Goal: Transaction & Acquisition: Purchase product/service

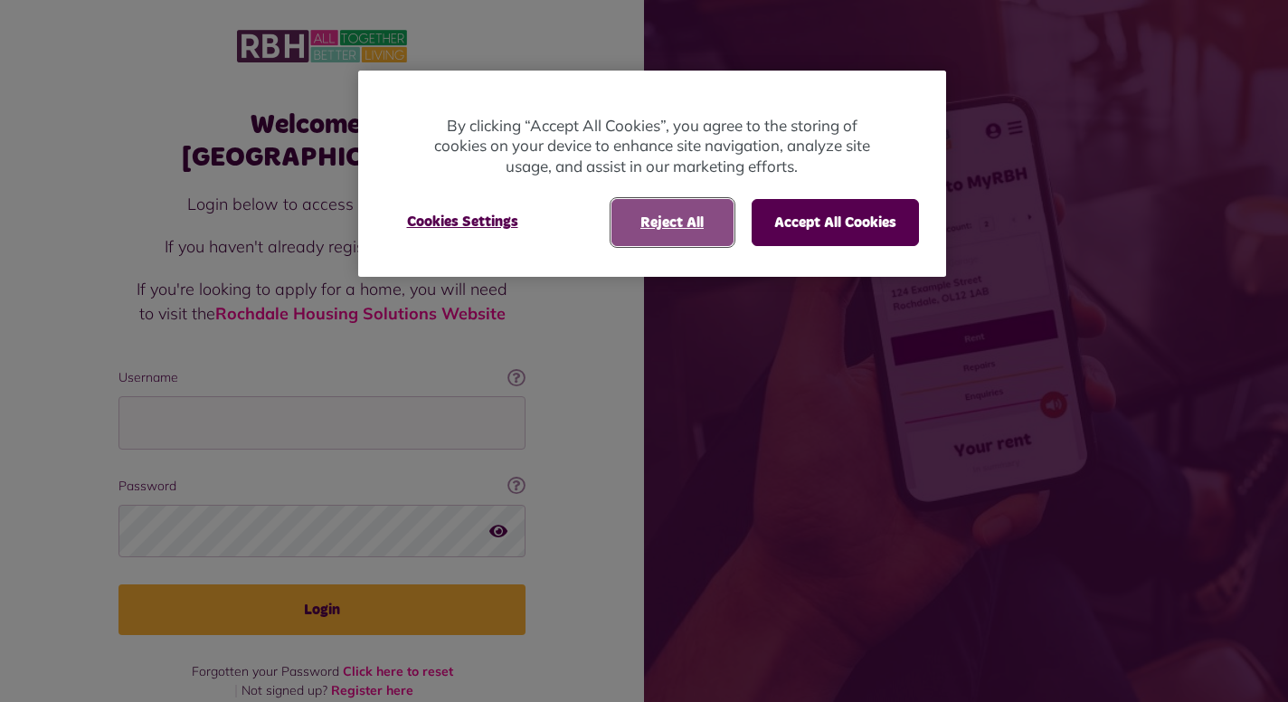
click at [697, 224] on button "Reject All" at bounding box center [673, 222] width 122 height 47
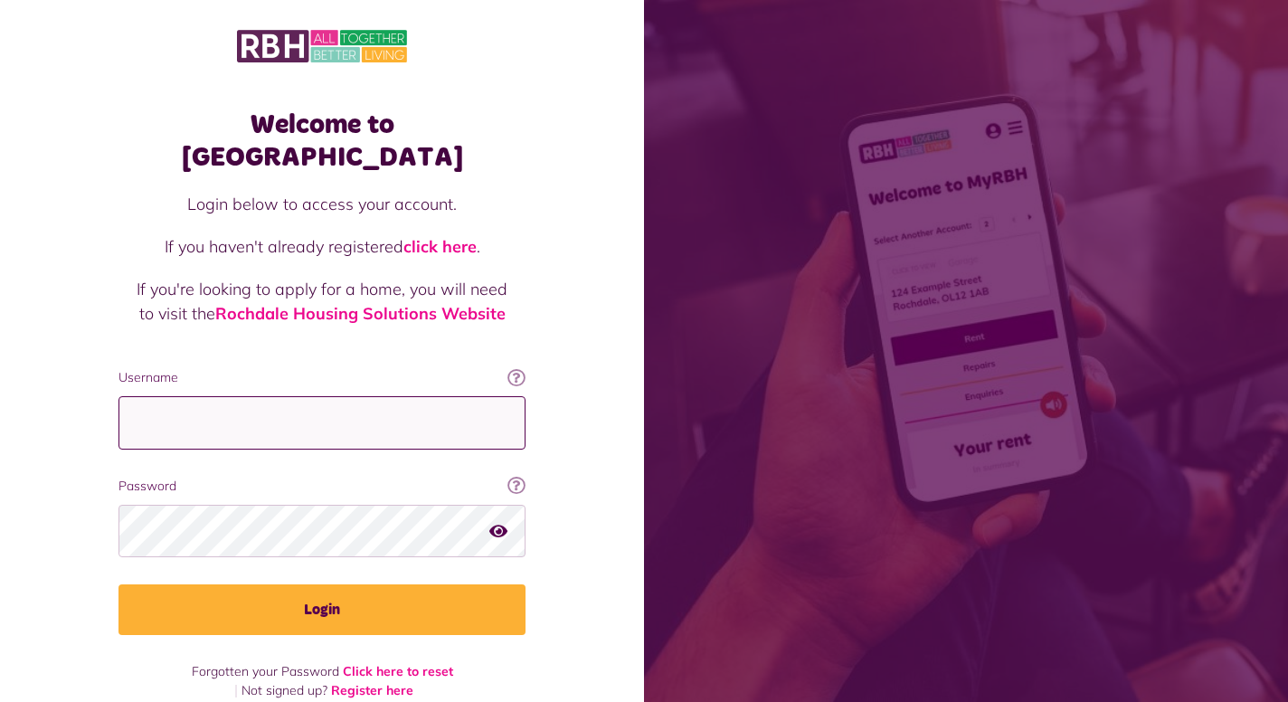
click at [413, 396] on input "Username" at bounding box center [322, 422] width 407 height 53
type input "**********"
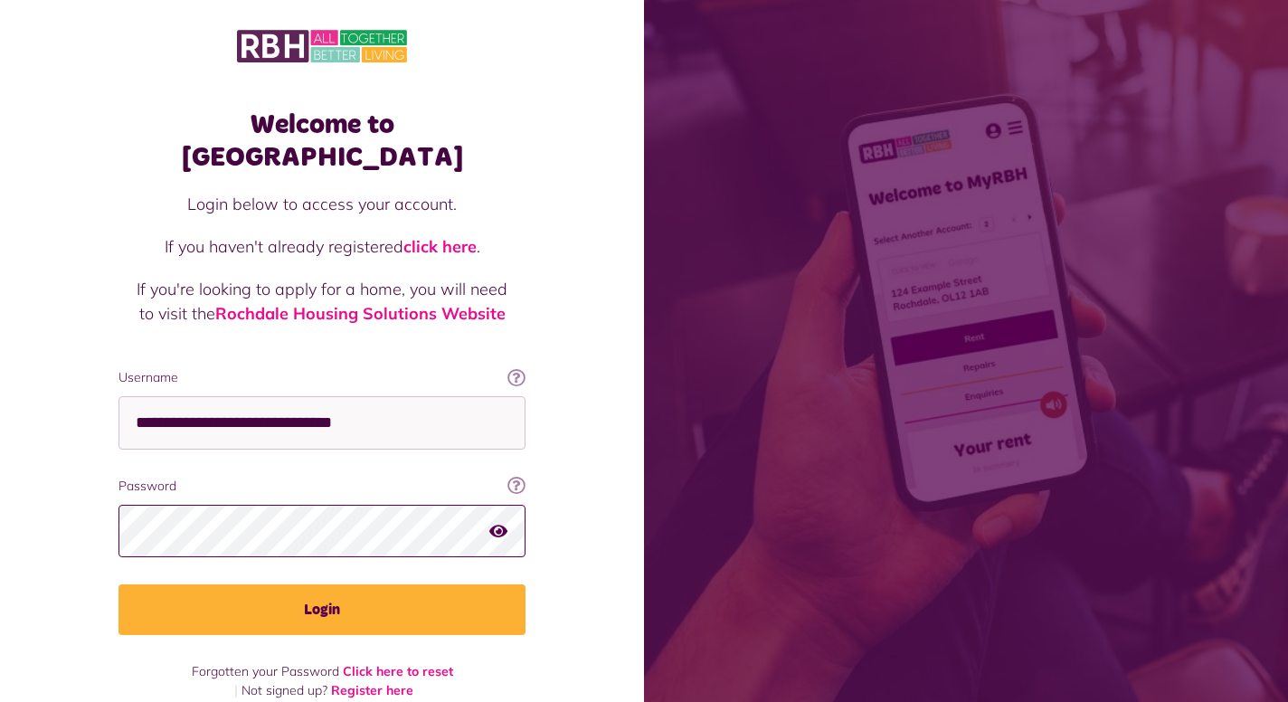
click at [119, 584] on button "Login" at bounding box center [322, 609] width 407 height 51
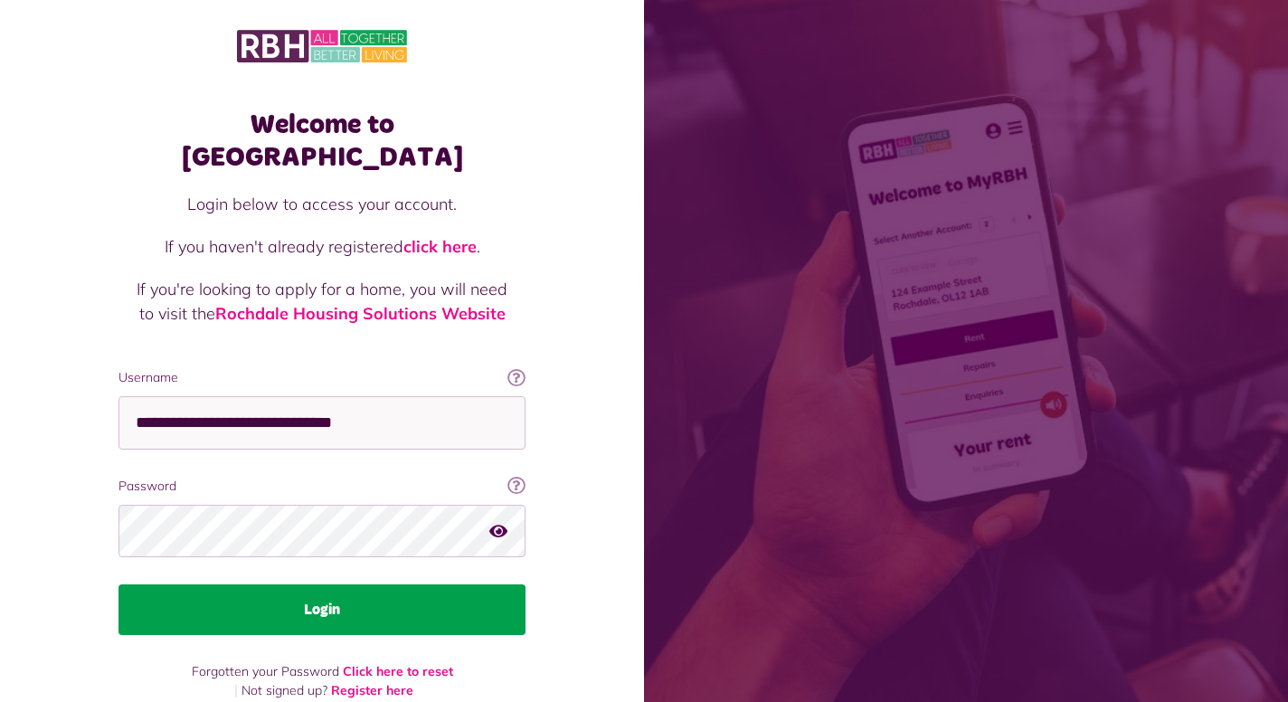
click at [397, 584] on button "Login" at bounding box center [322, 609] width 407 height 51
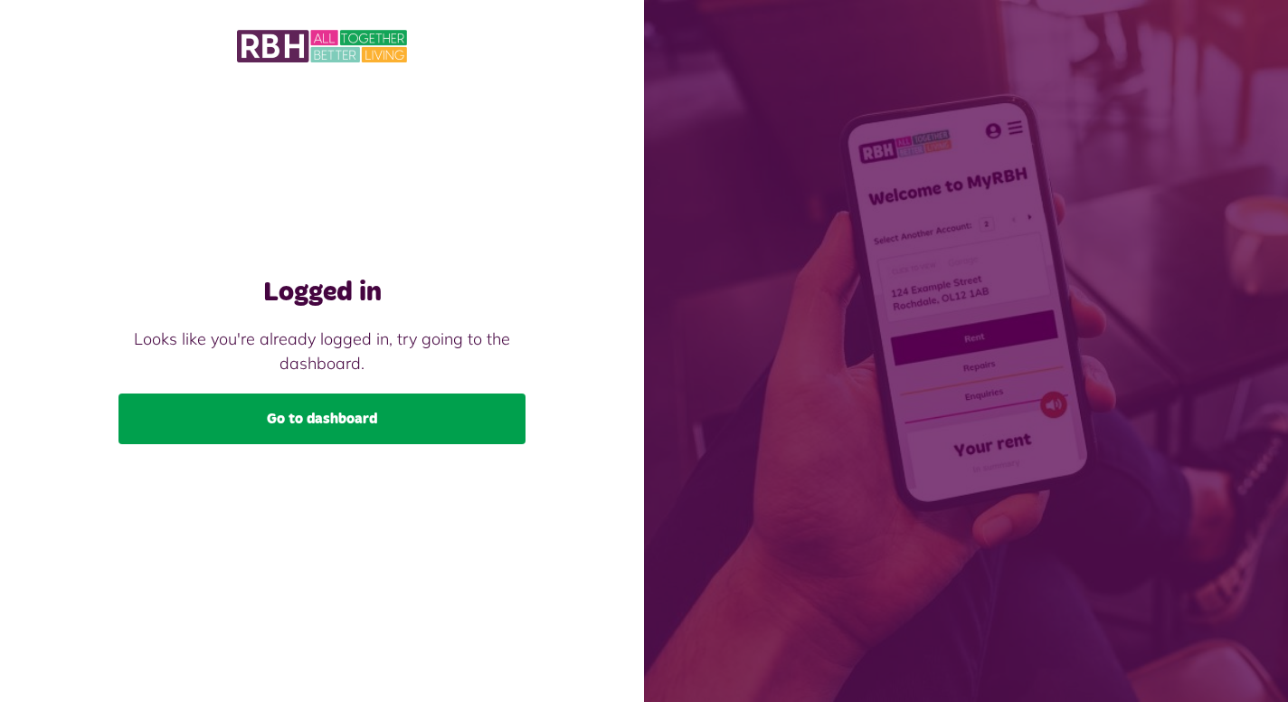
click at [344, 422] on link "Go to dashboard" at bounding box center [322, 419] width 407 height 51
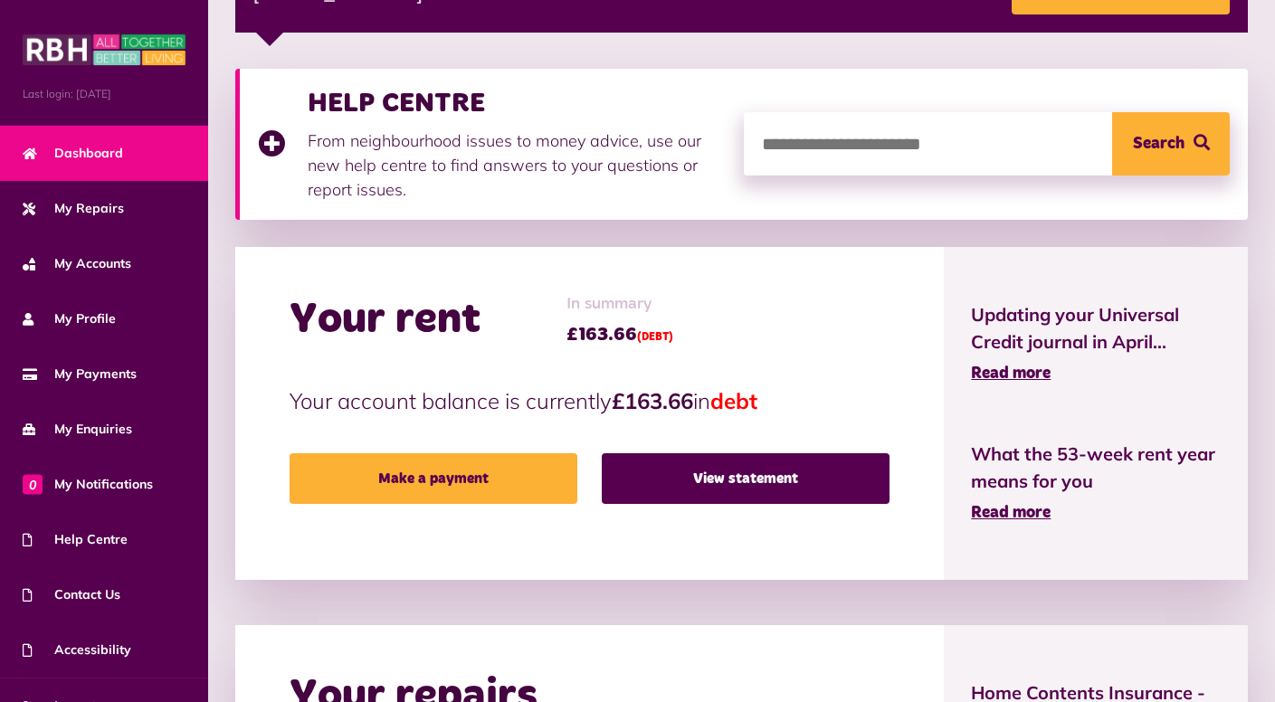
scroll to position [362, 0]
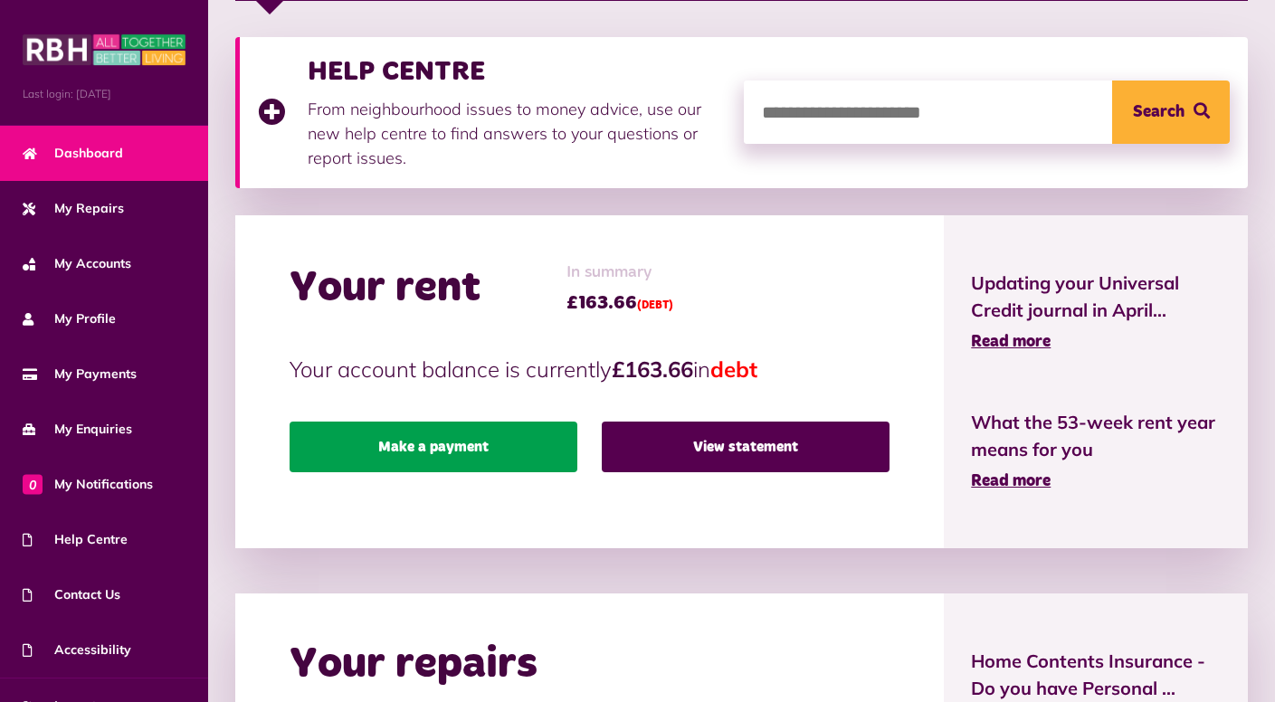
click at [550, 450] on link "Make a payment" at bounding box center [434, 447] width 288 height 51
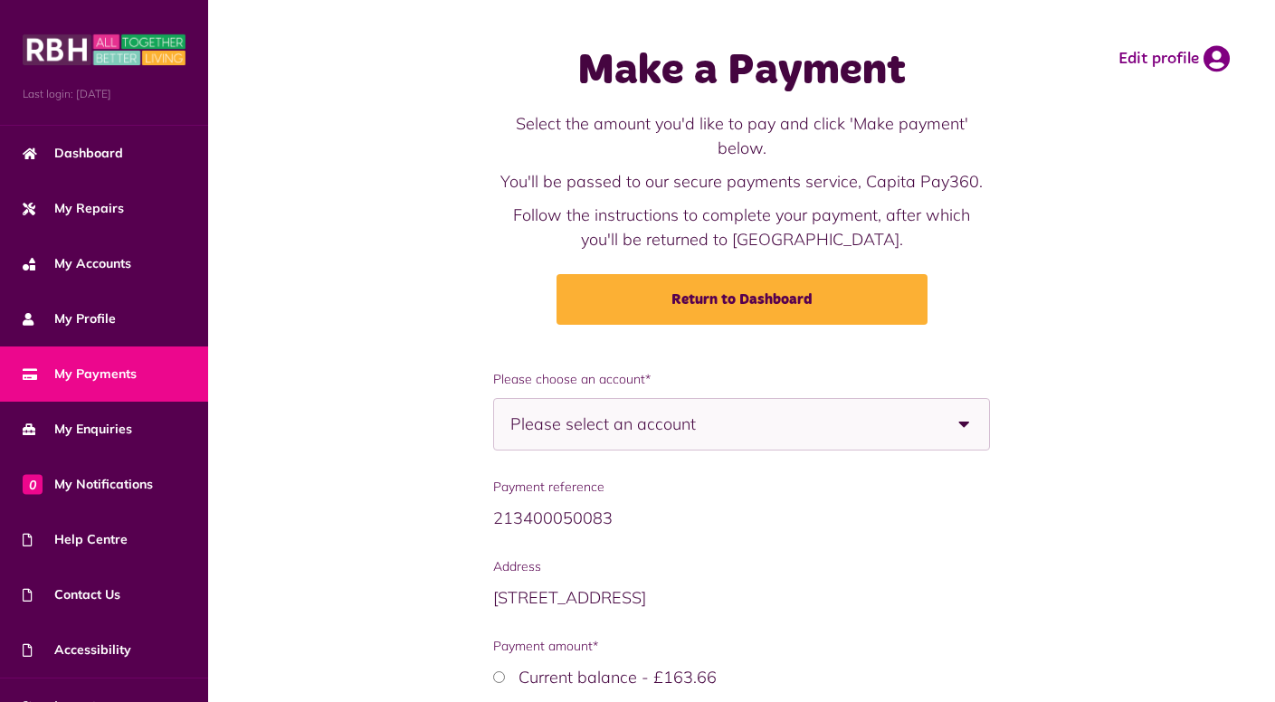
click at [556, 409] on span "Please select an account" at bounding box center [634, 424] width 249 height 51
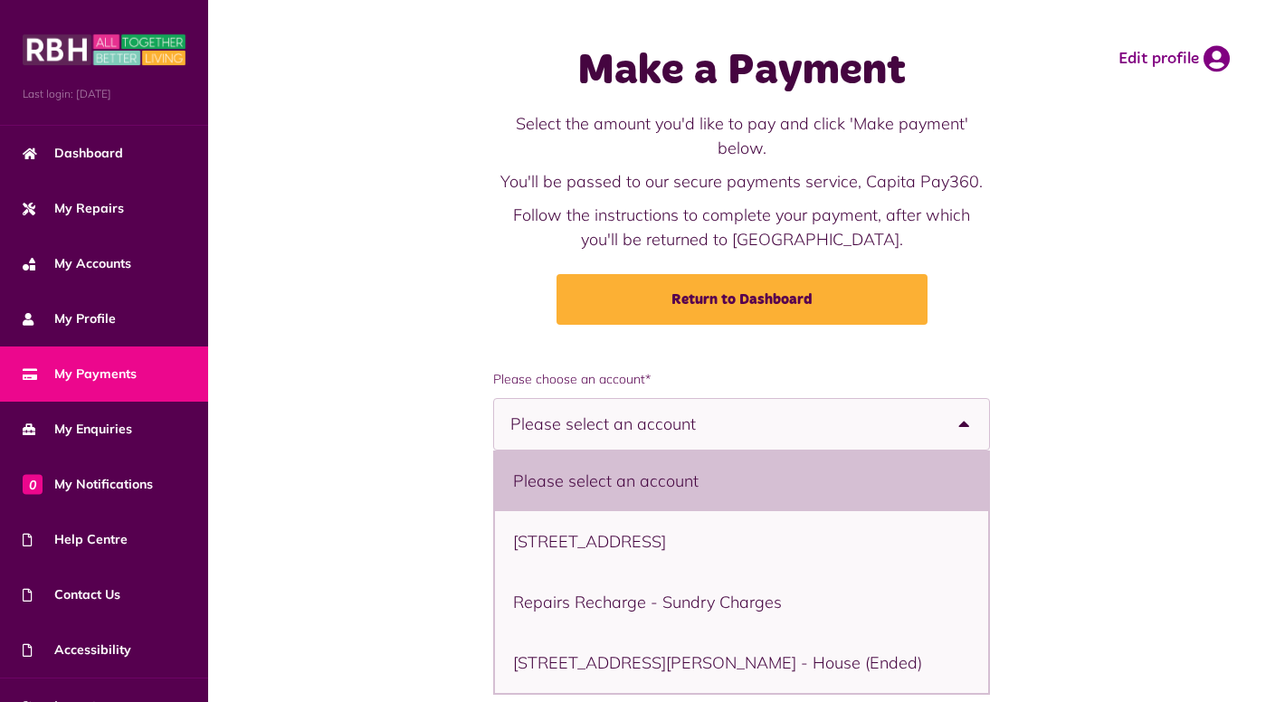
scroll to position [90, 0]
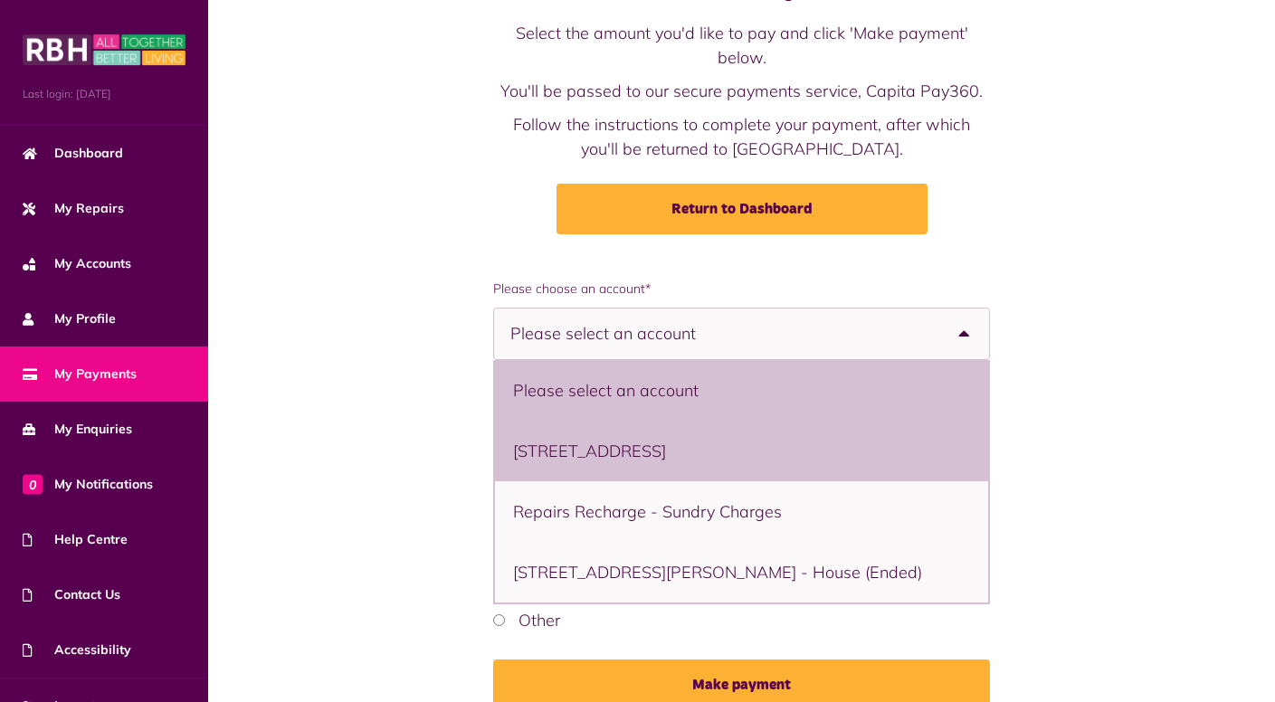
click at [584, 459] on li "[STREET_ADDRESS]" at bounding box center [742, 451] width 494 height 61
select select "**********"
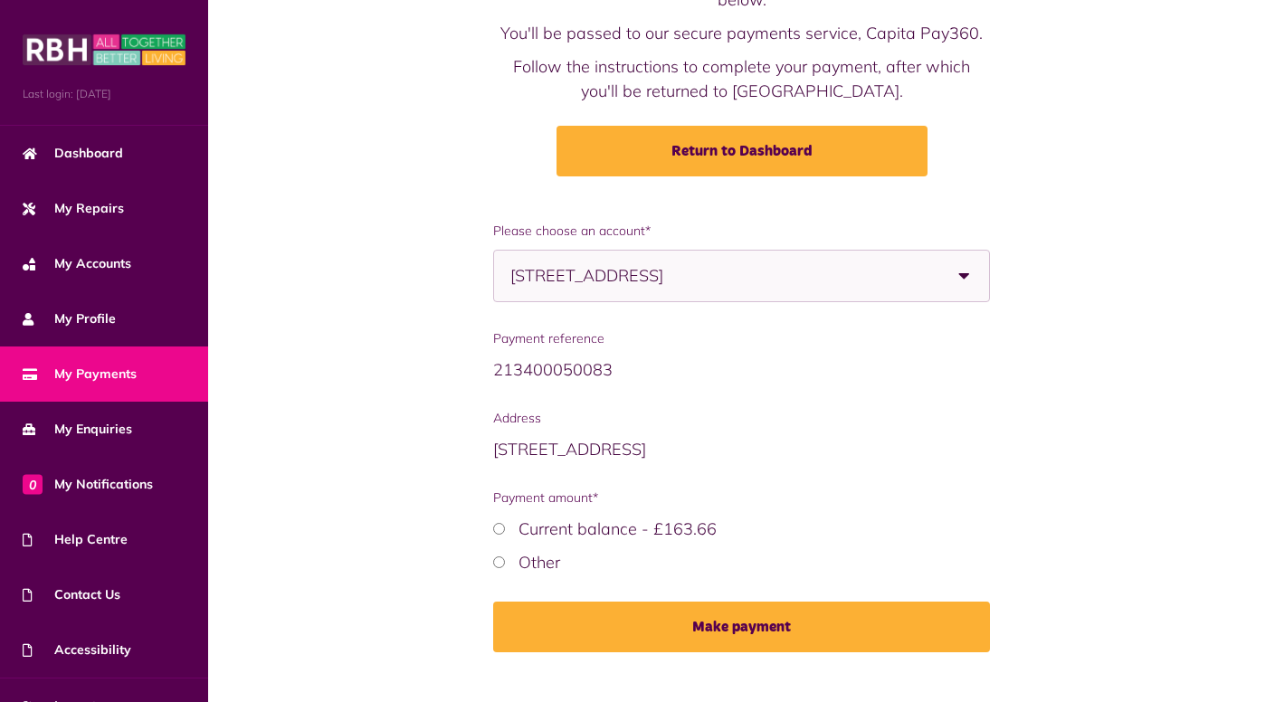
scroll to position [180, 0]
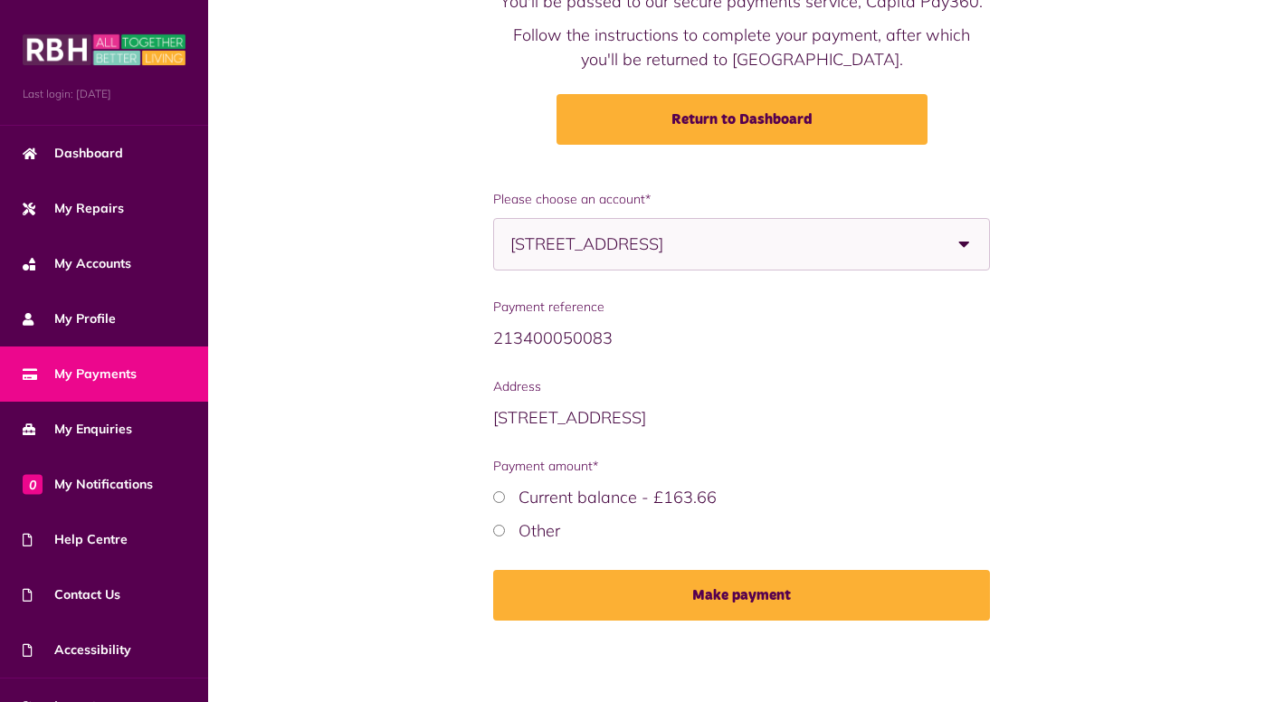
click at [511, 529] on div "Other" at bounding box center [742, 530] width 498 height 24
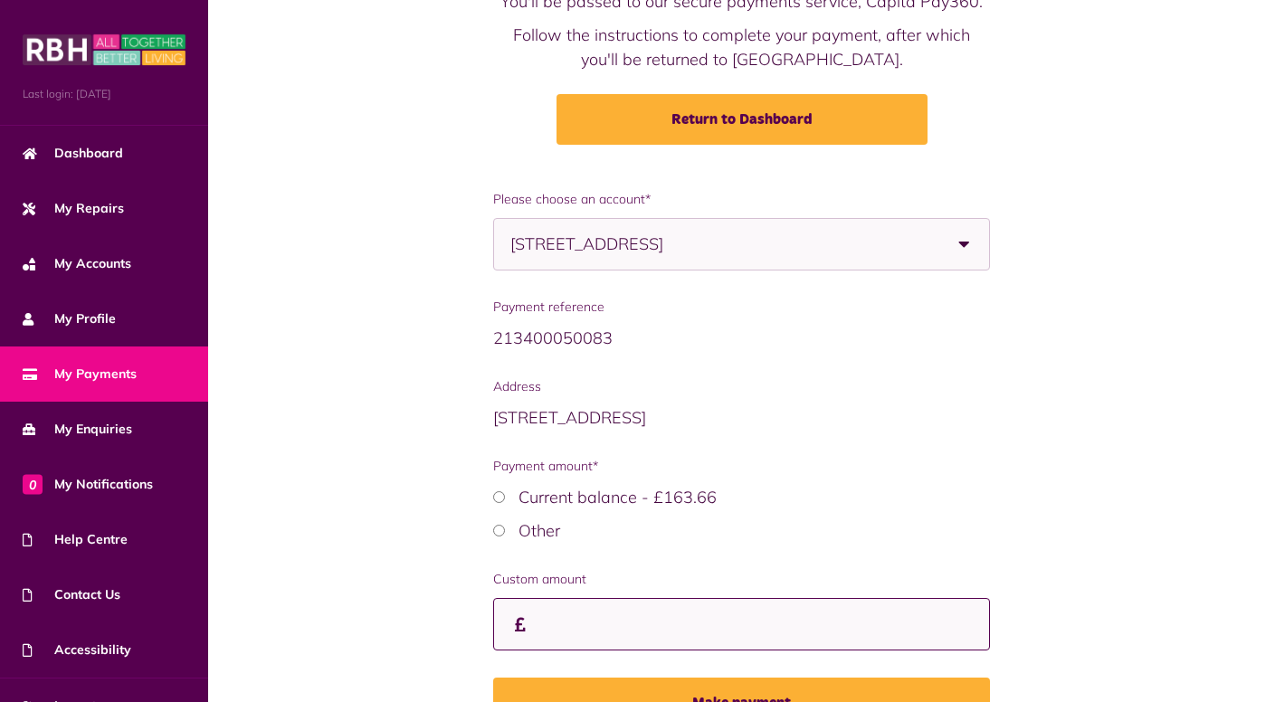
click at [599, 627] on input "Custom amount" at bounding box center [742, 624] width 498 height 53
type input "*"
click at [537, 253] on span "5 Parkfield, Middleton, M24 4AS - Flat" at bounding box center [634, 244] width 249 height 51
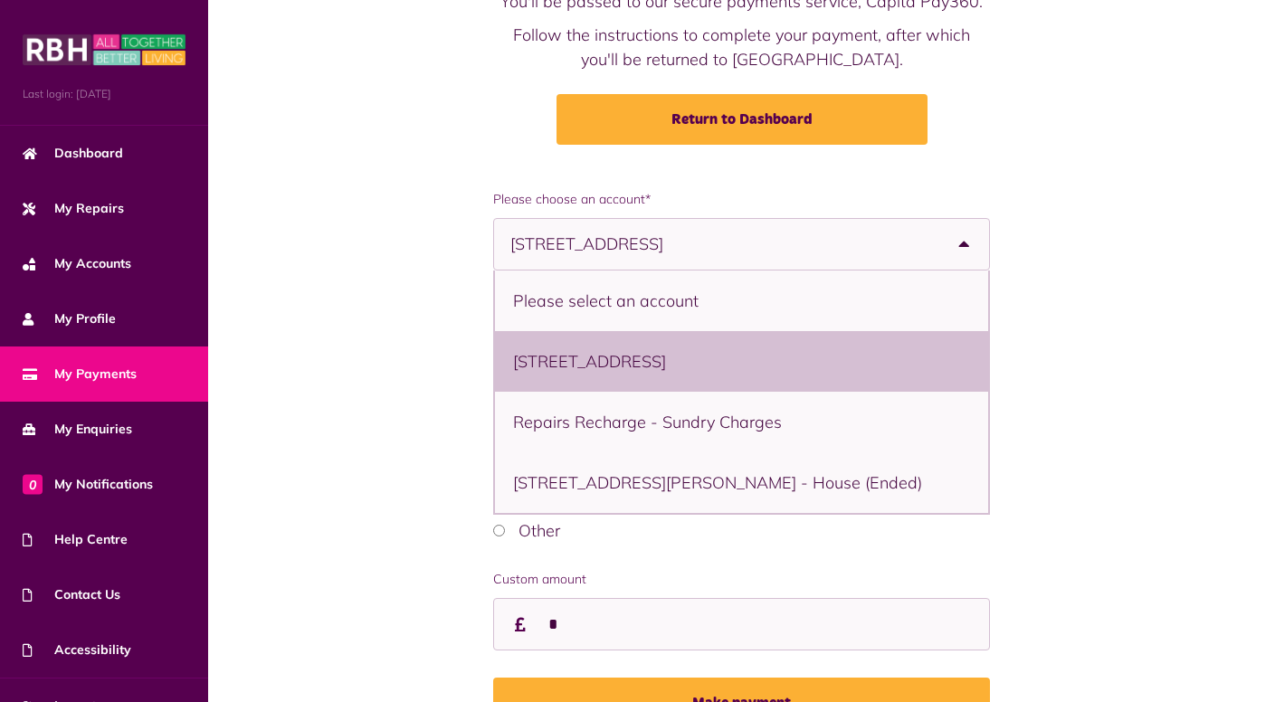
click at [142, 374] on link "My Payments" at bounding box center [104, 374] width 208 height 55
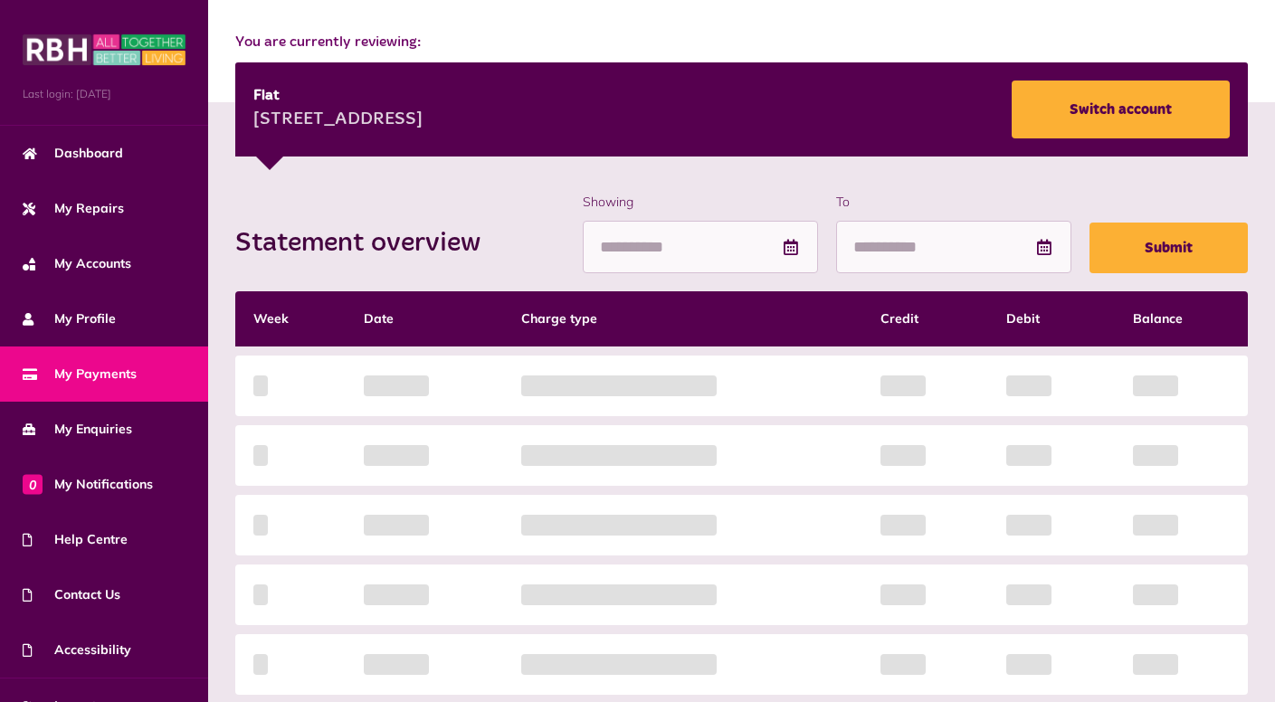
scroll to position [362, 0]
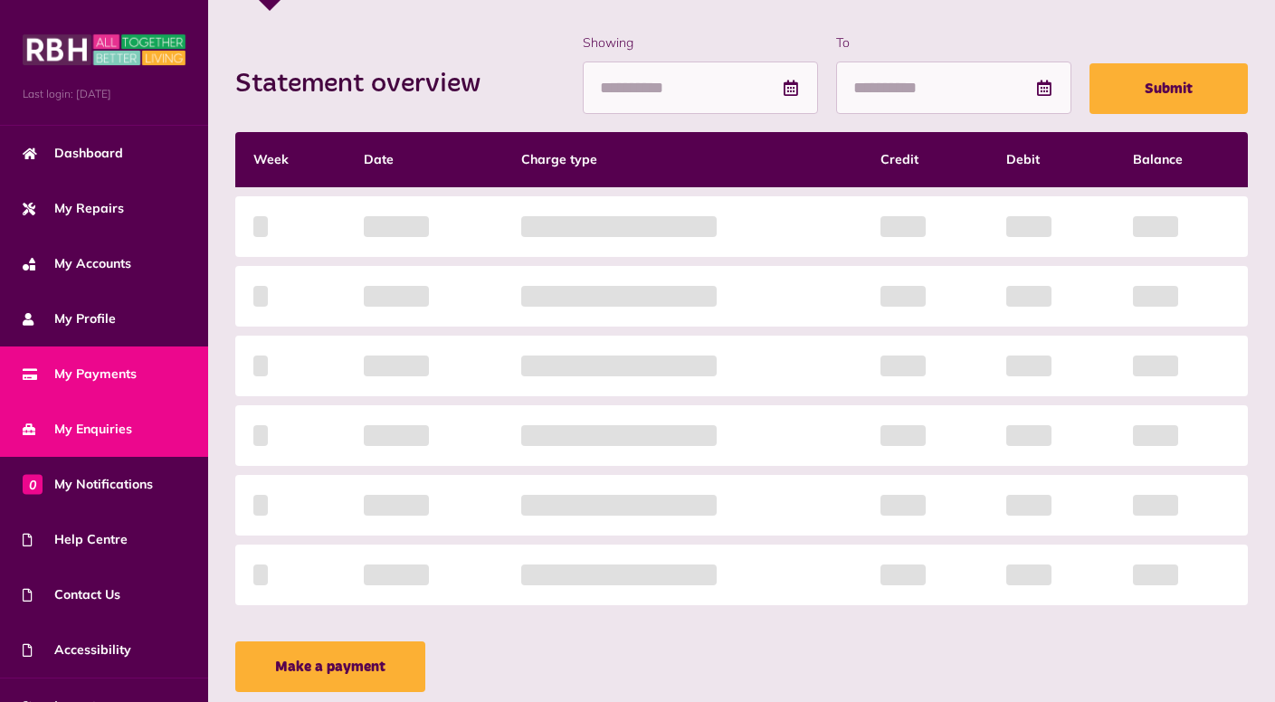
click at [149, 417] on link "My Enquiries" at bounding box center [104, 429] width 208 height 55
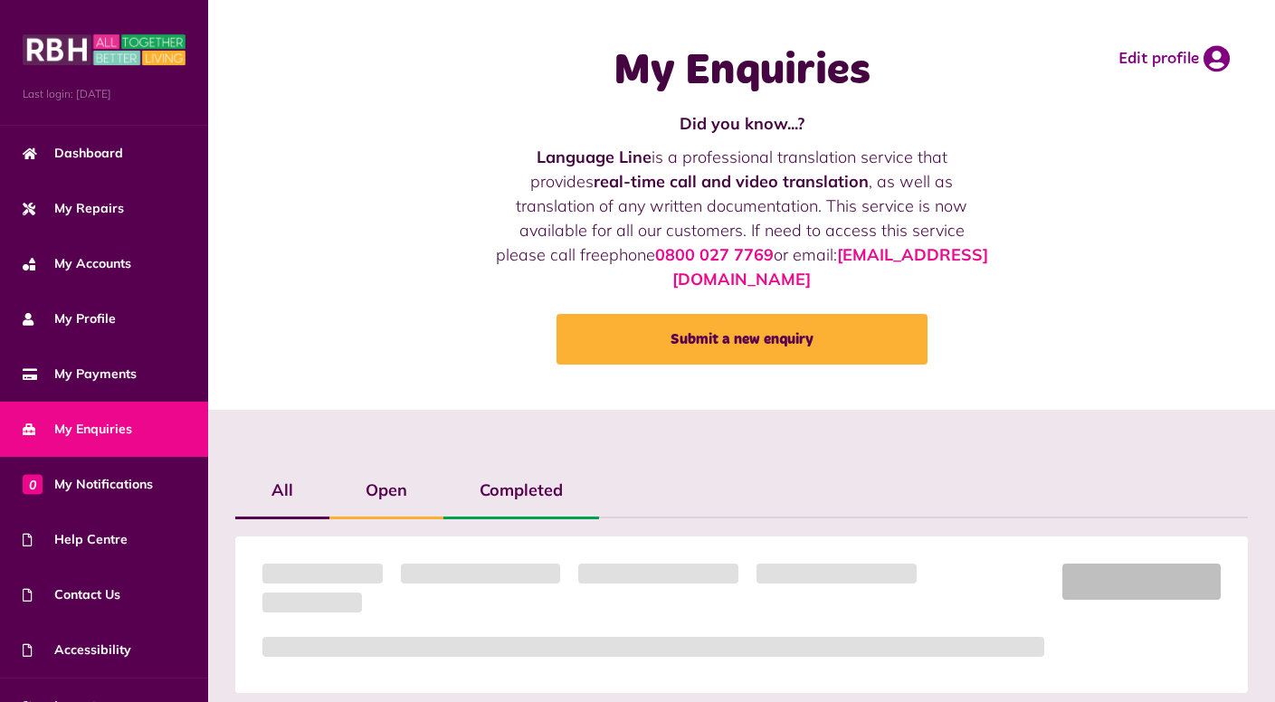
click at [147, 377] on link "My Payments" at bounding box center [104, 374] width 208 height 55
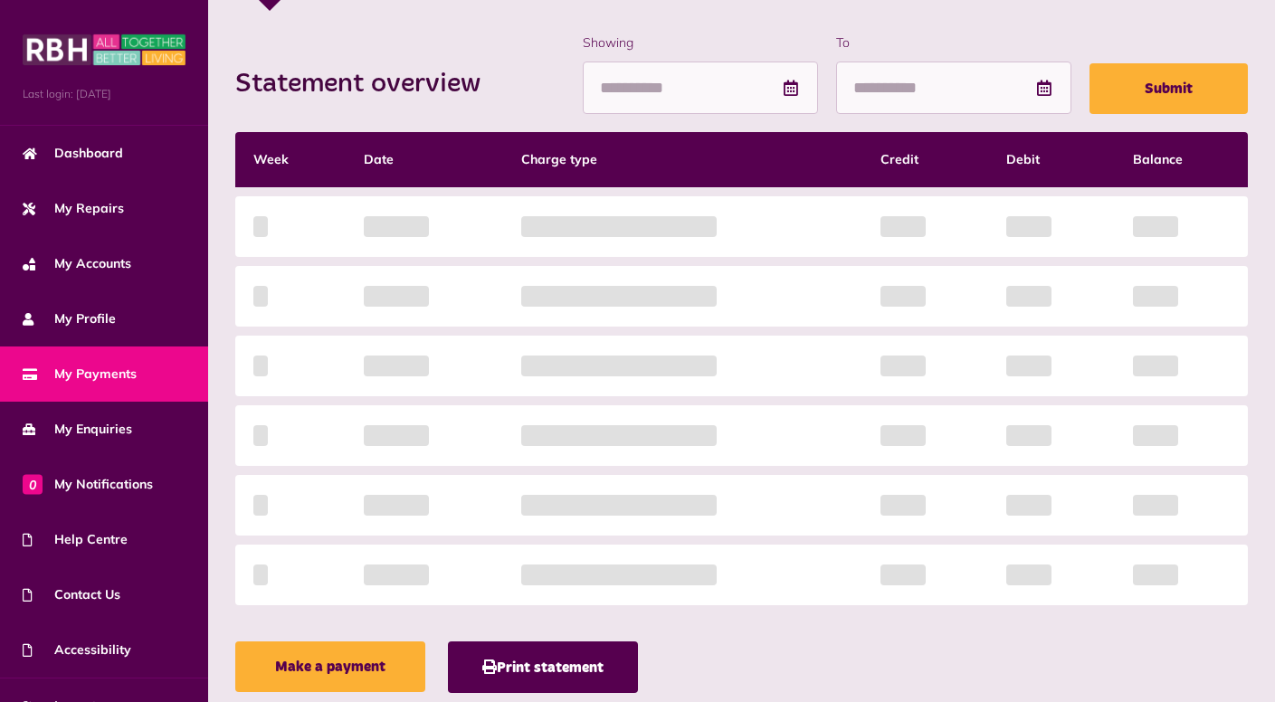
scroll to position [137, 0]
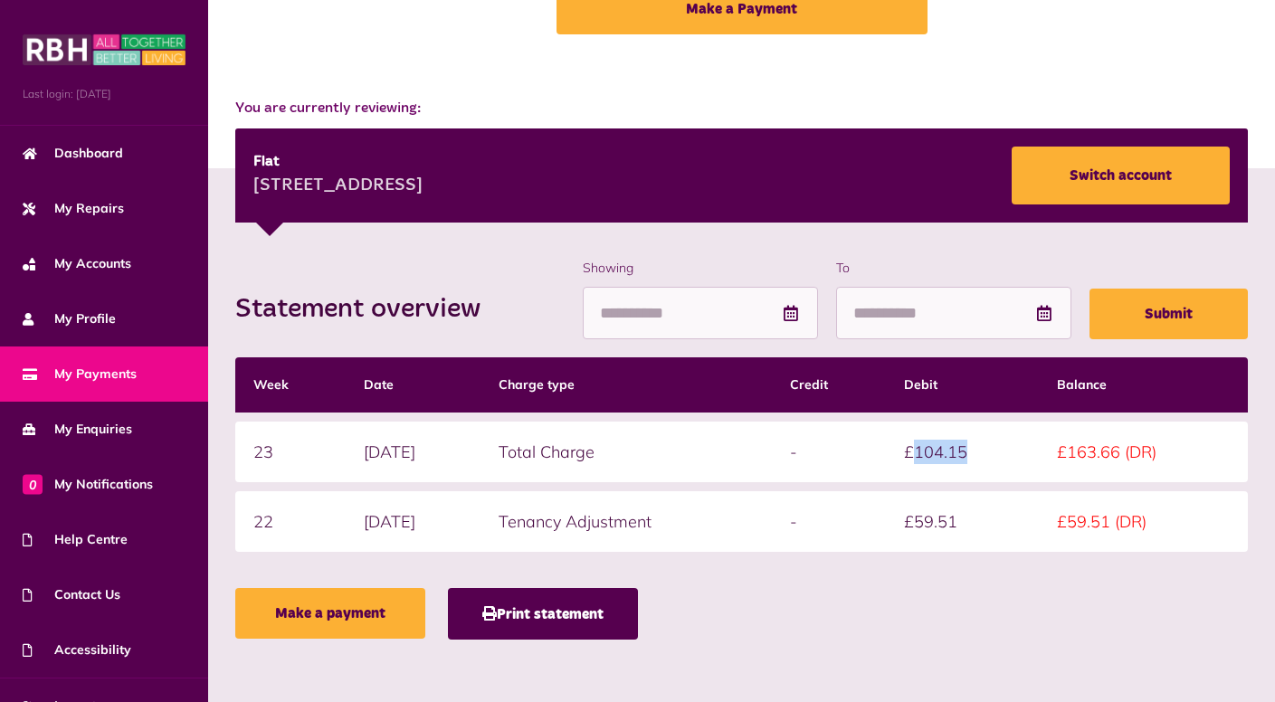
drag, startPoint x: 933, startPoint y: 454, endPoint x: 984, endPoint y: 445, distance: 52.4
click at [984, 445] on td "£104.15" at bounding box center [962, 452] width 153 height 61
copy td "104.15"
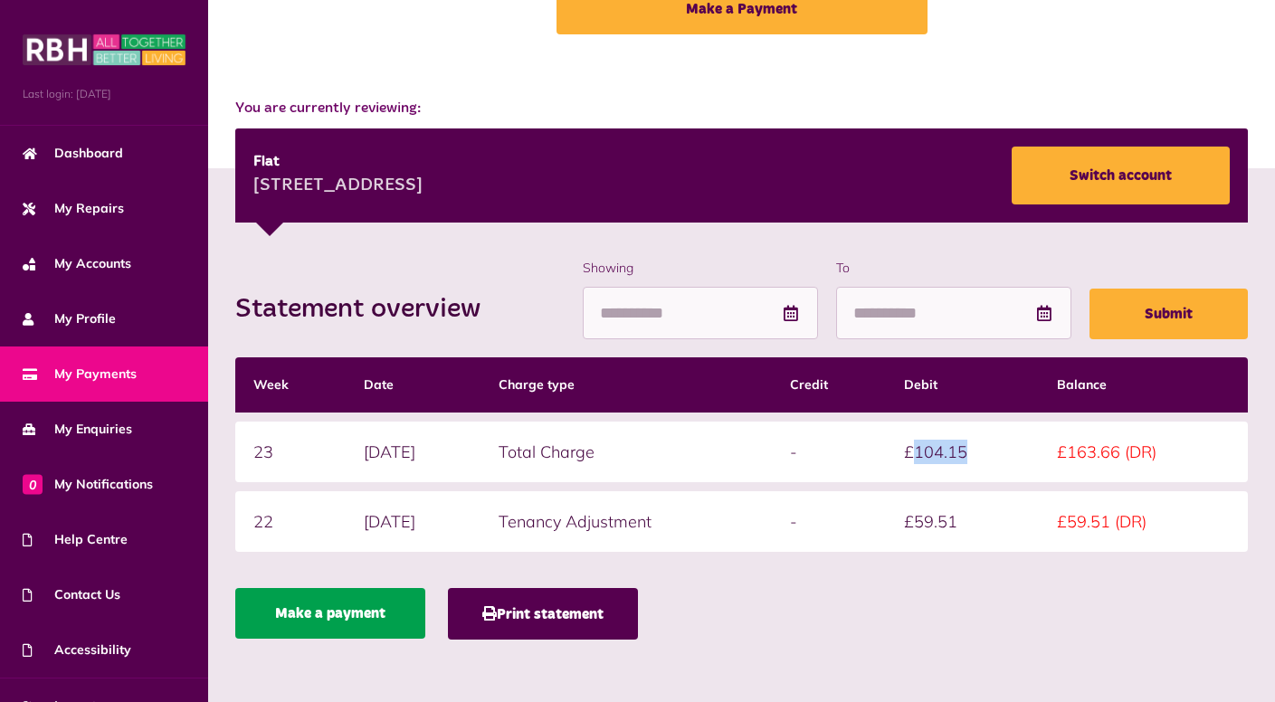
click at [359, 622] on link "Make a payment" at bounding box center [330, 613] width 190 height 51
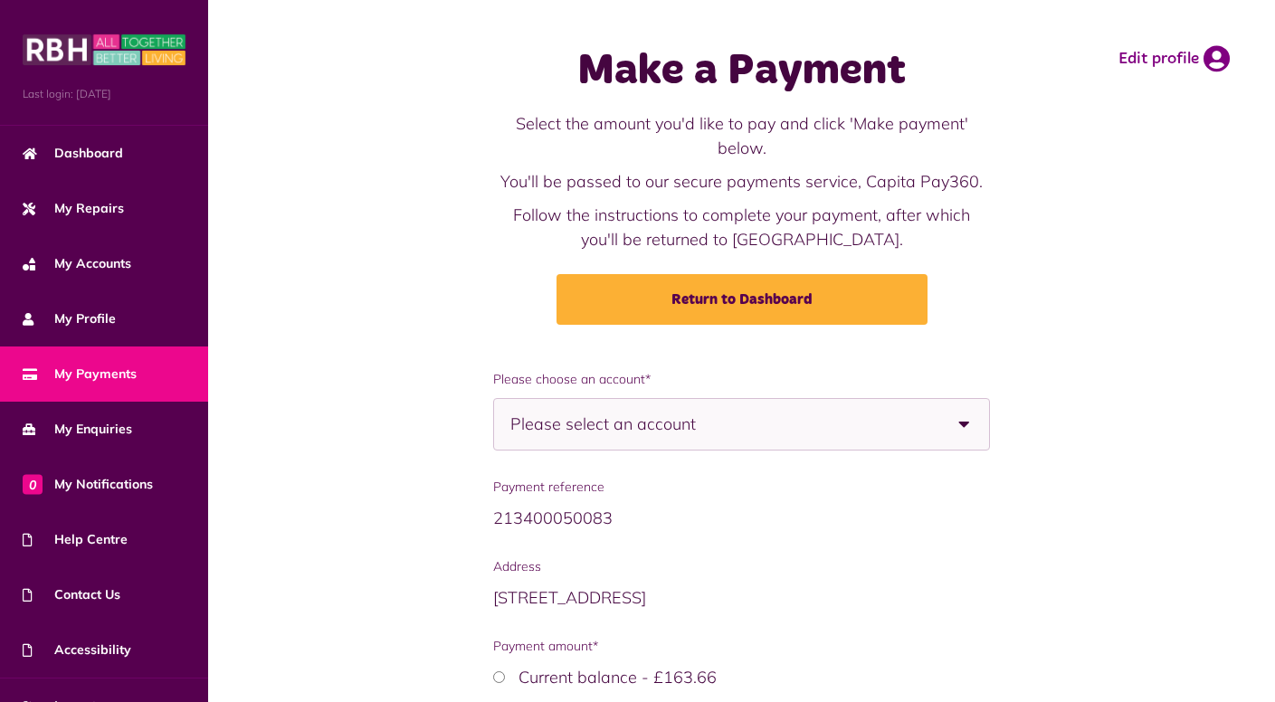
click at [579, 433] on span "Please select an account" at bounding box center [634, 424] width 249 height 51
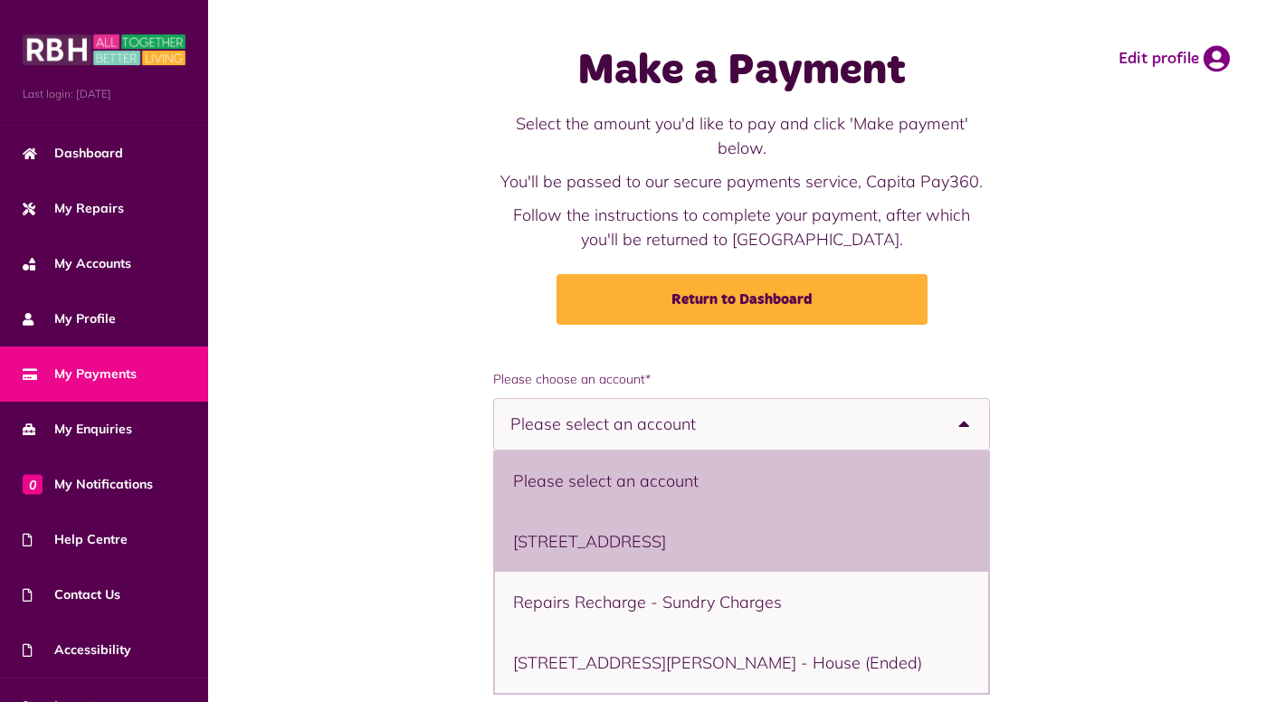
click at [552, 549] on li "5 Parkfield, Middleton, M24 4AS - Flat" at bounding box center [742, 541] width 494 height 61
select select "**********"
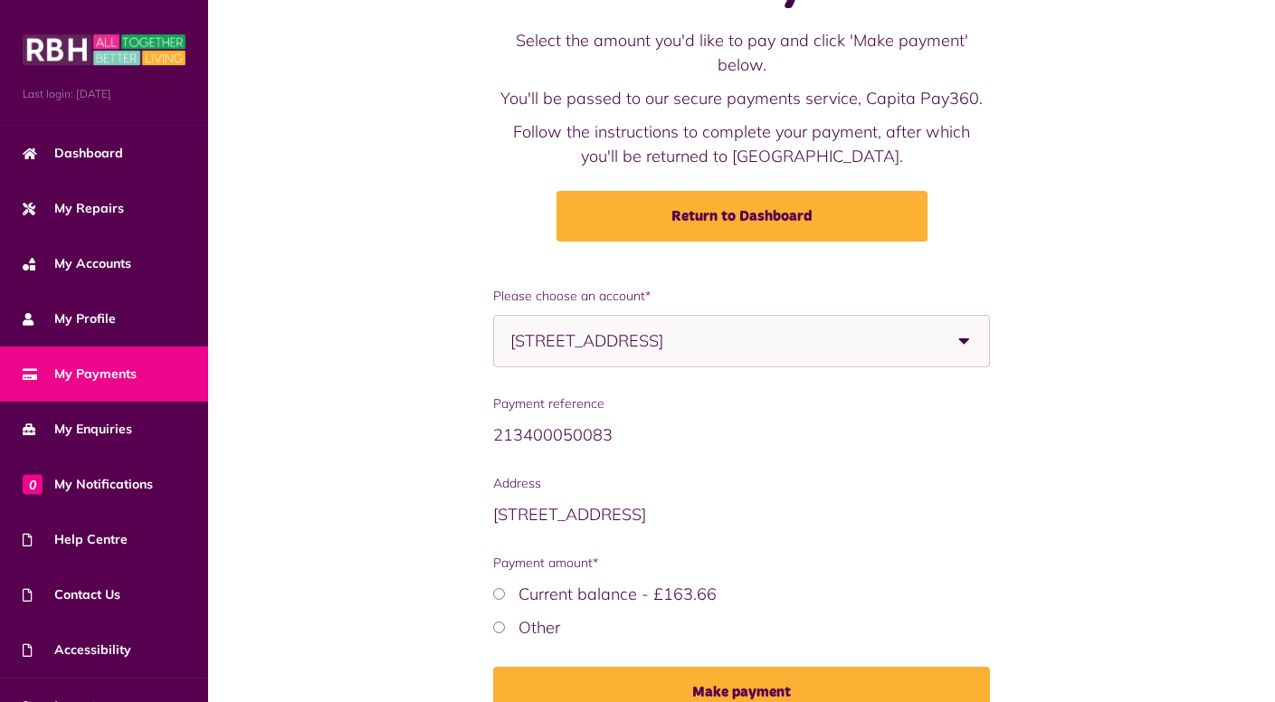
scroll to position [180, 0]
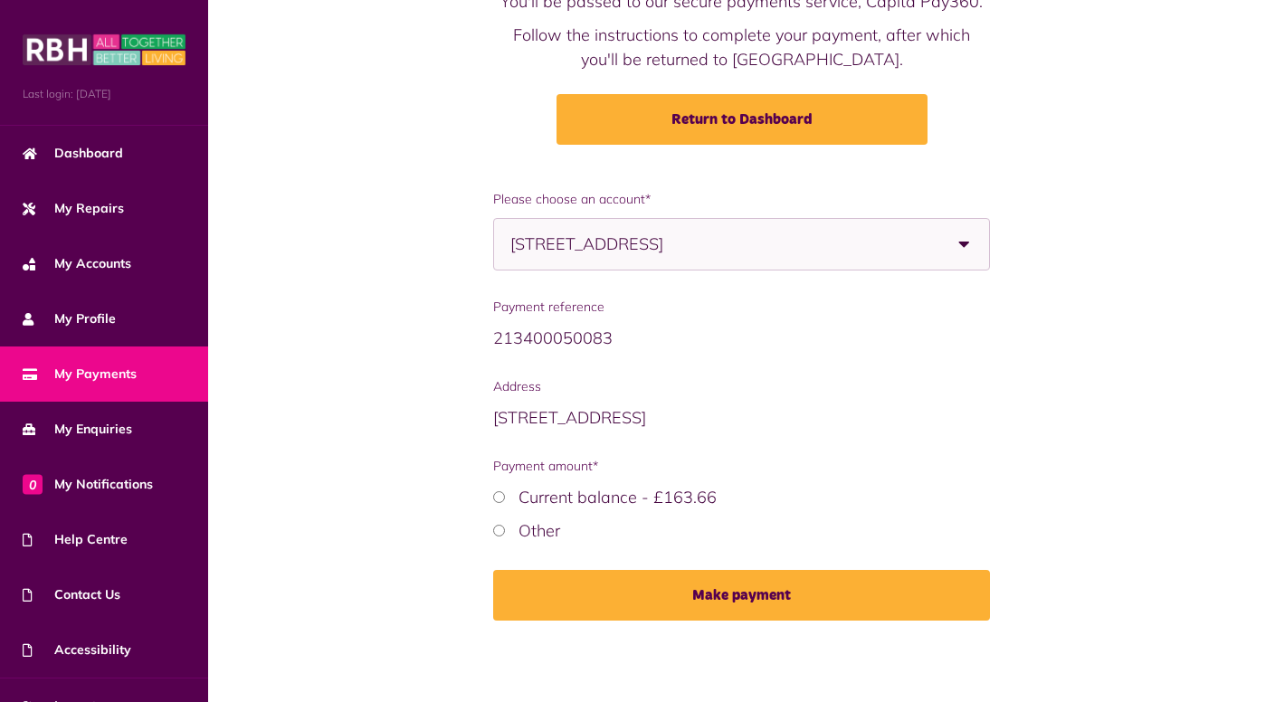
click at [553, 527] on label "Other" at bounding box center [539, 530] width 42 height 21
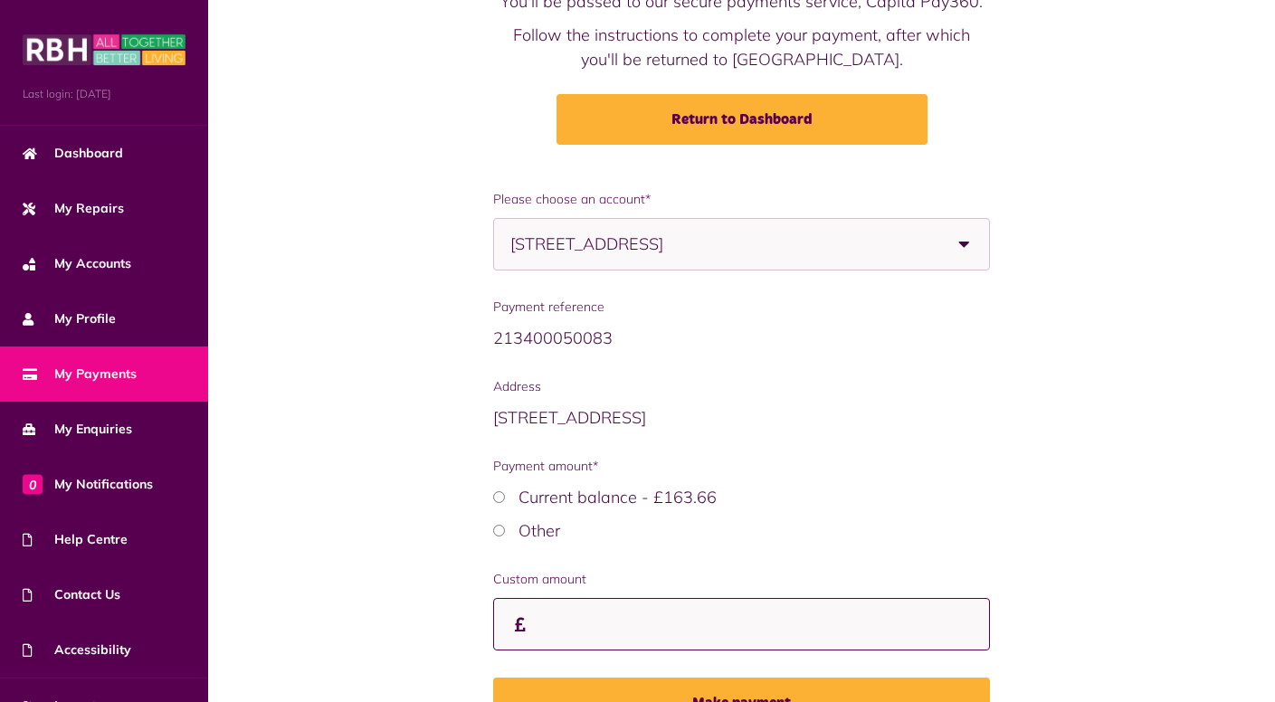
click at [661, 625] on input "Custom amount" at bounding box center [742, 624] width 498 height 53
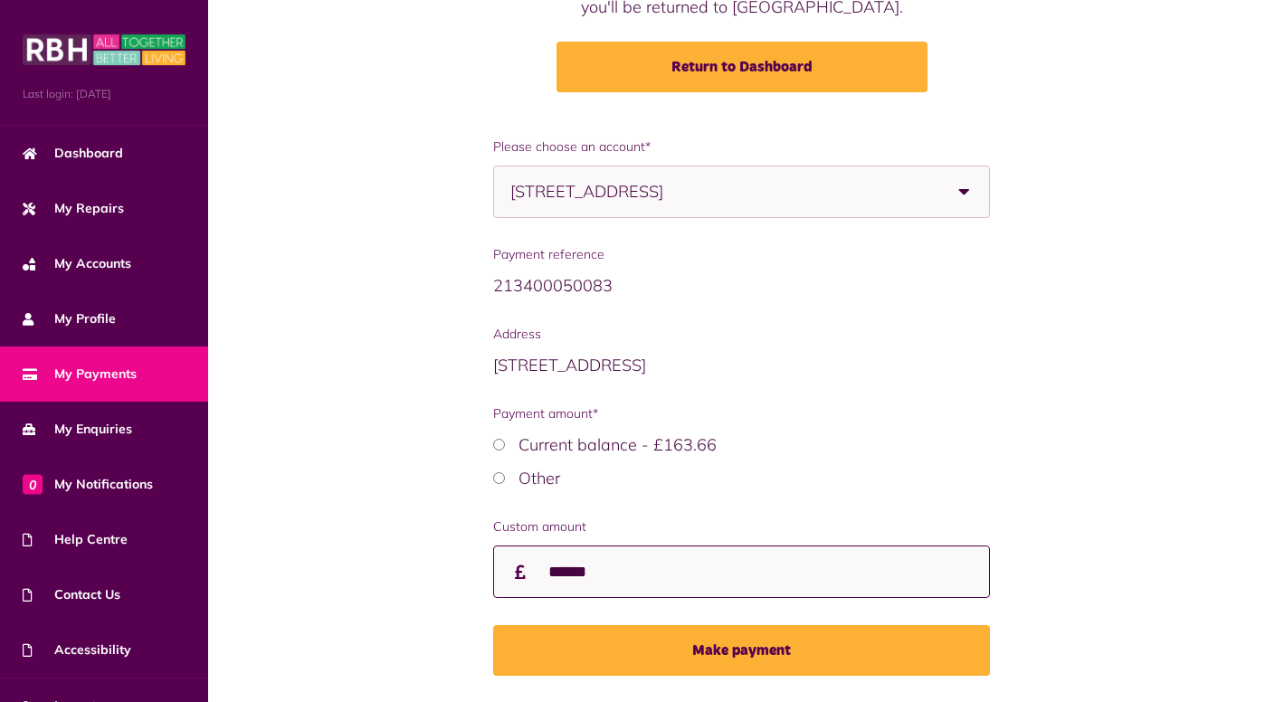
scroll to position [288, 0]
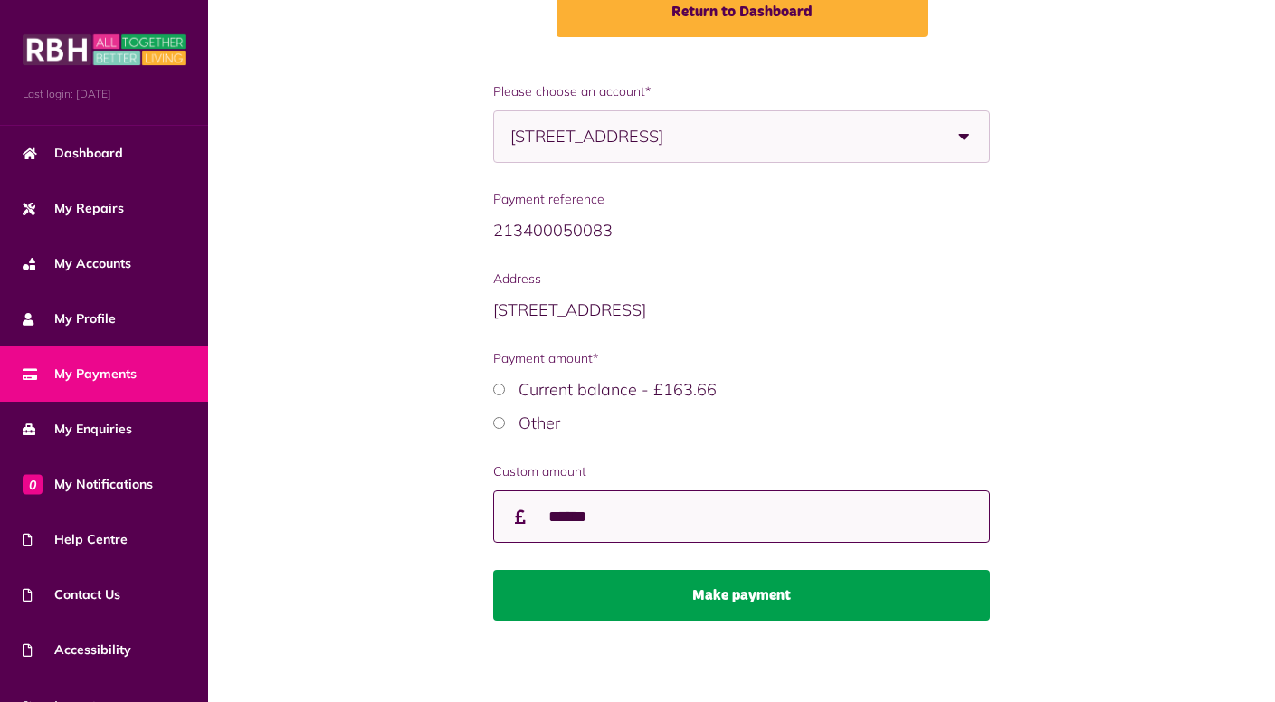
type input "******"
click at [734, 598] on button "Make payment" at bounding box center [742, 595] width 498 height 51
